Goal: Task Accomplishment & Management: Use online tool/utility

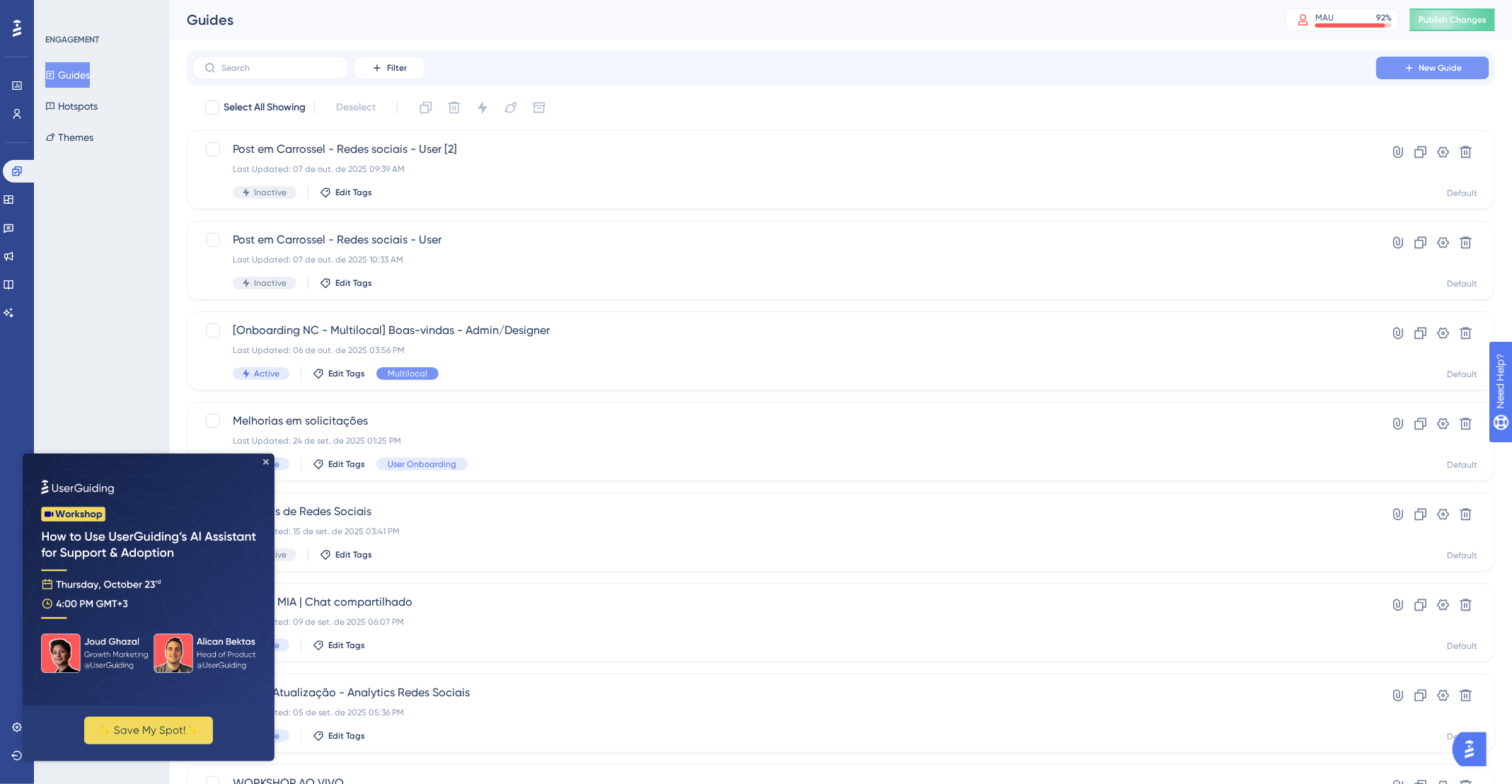
click at [1416, 74] on button "New Guide" at bounding box center [1433, 68] width 113 height 22
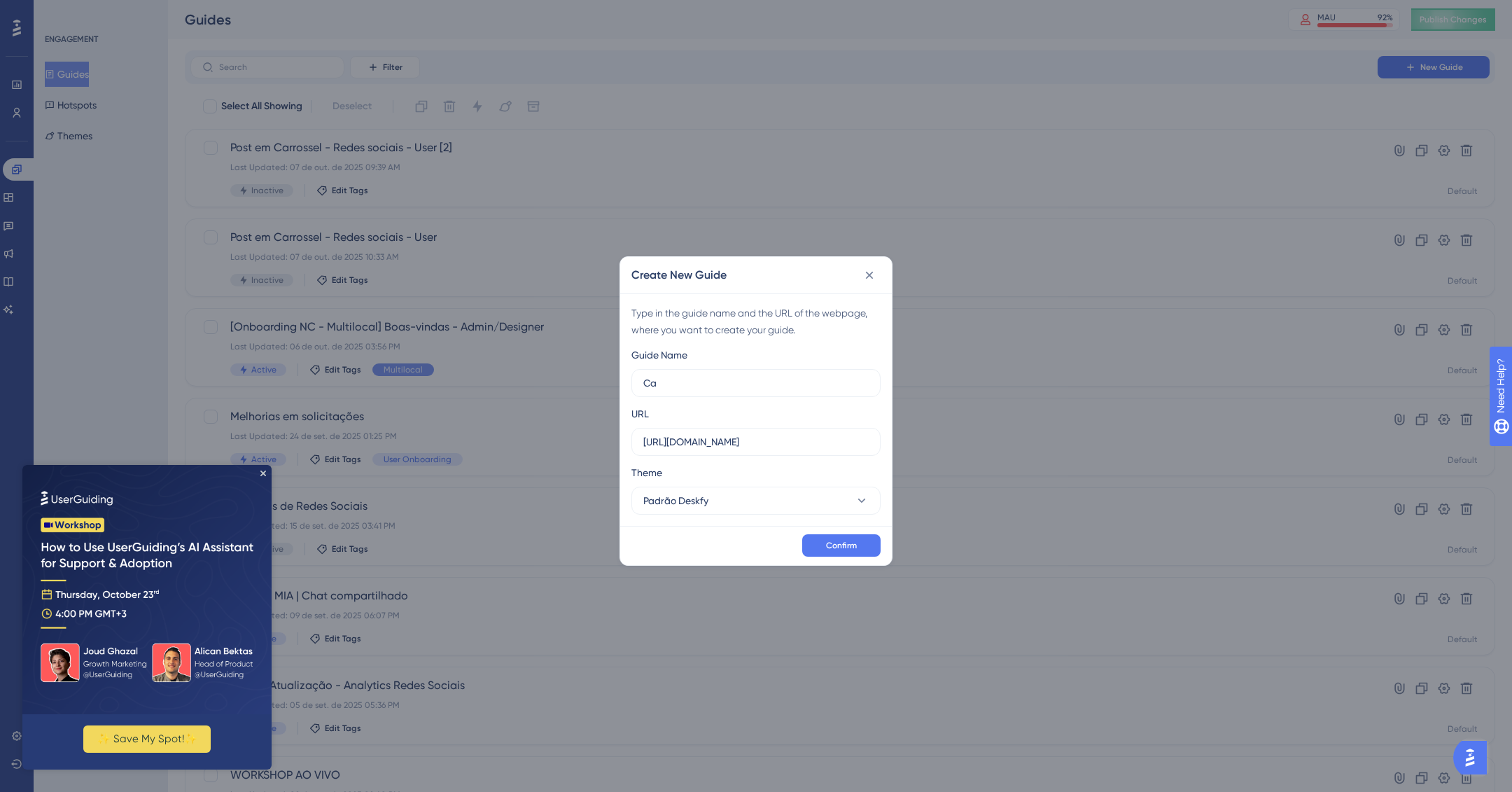
type input "C"
type input "Dashboard Campanhas"
click at [792, 442] on input "https://app.deskfy.io" at bounding box center [756, 441] width 225 height 15
click at [852, 541] on span "Confirm" at bounding box center [841, 545] width 31 height 11
